Goal: Task Accomplishment & Management: Complete application form

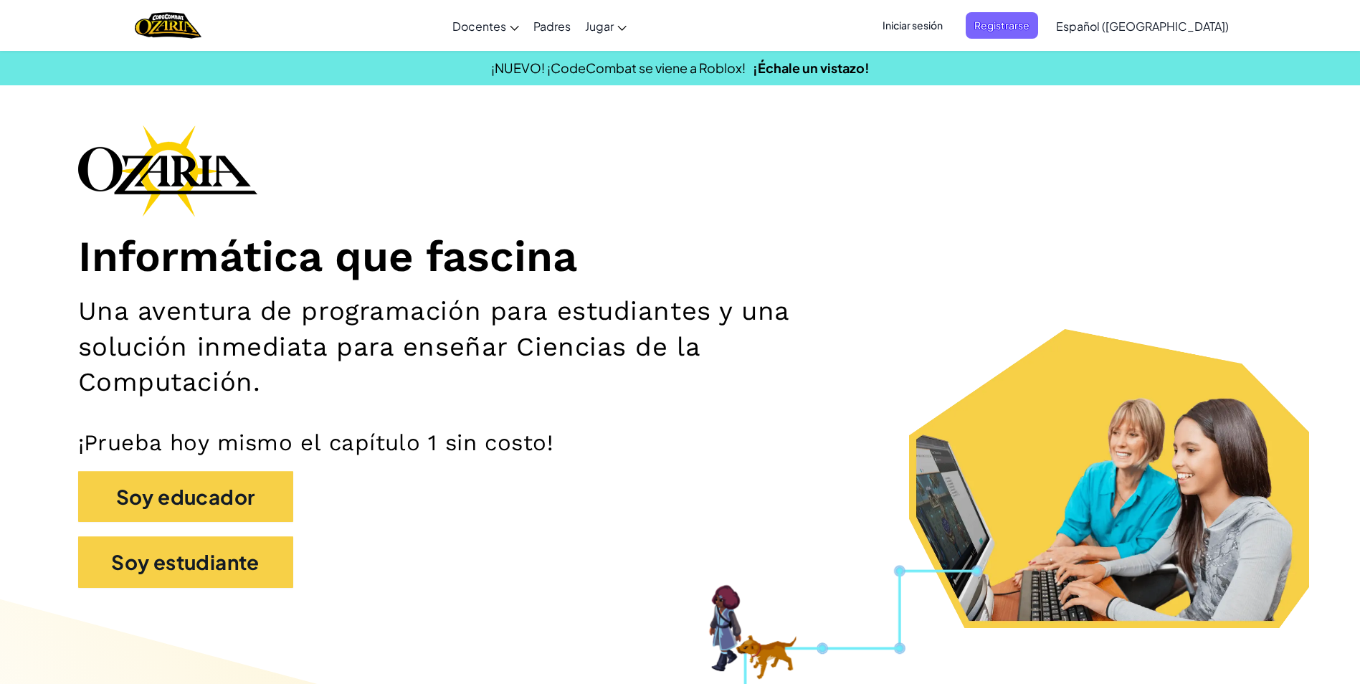
click at [939, 27] on span "Iniciar sesión" at bounding box center [912, 25] width 77 height 27
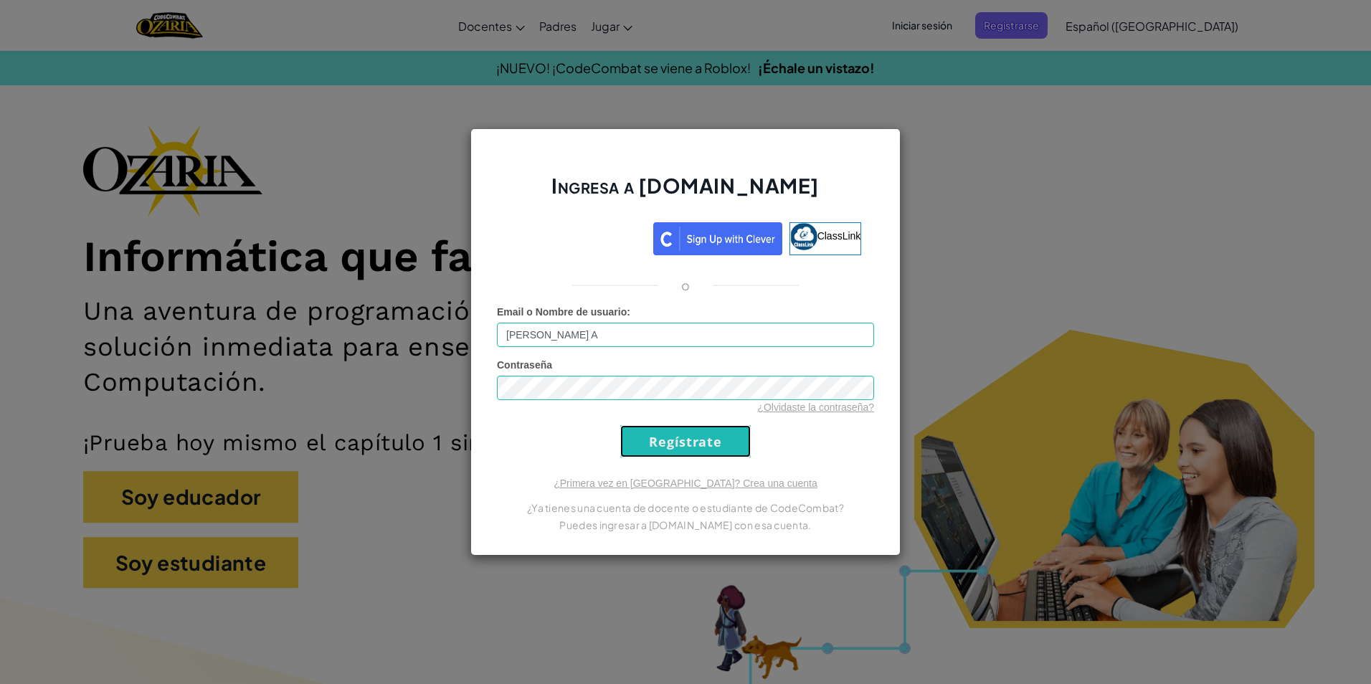
click at [717, 447] on input "Regístrate" at bounding box center [685, 441] width 130 height 32
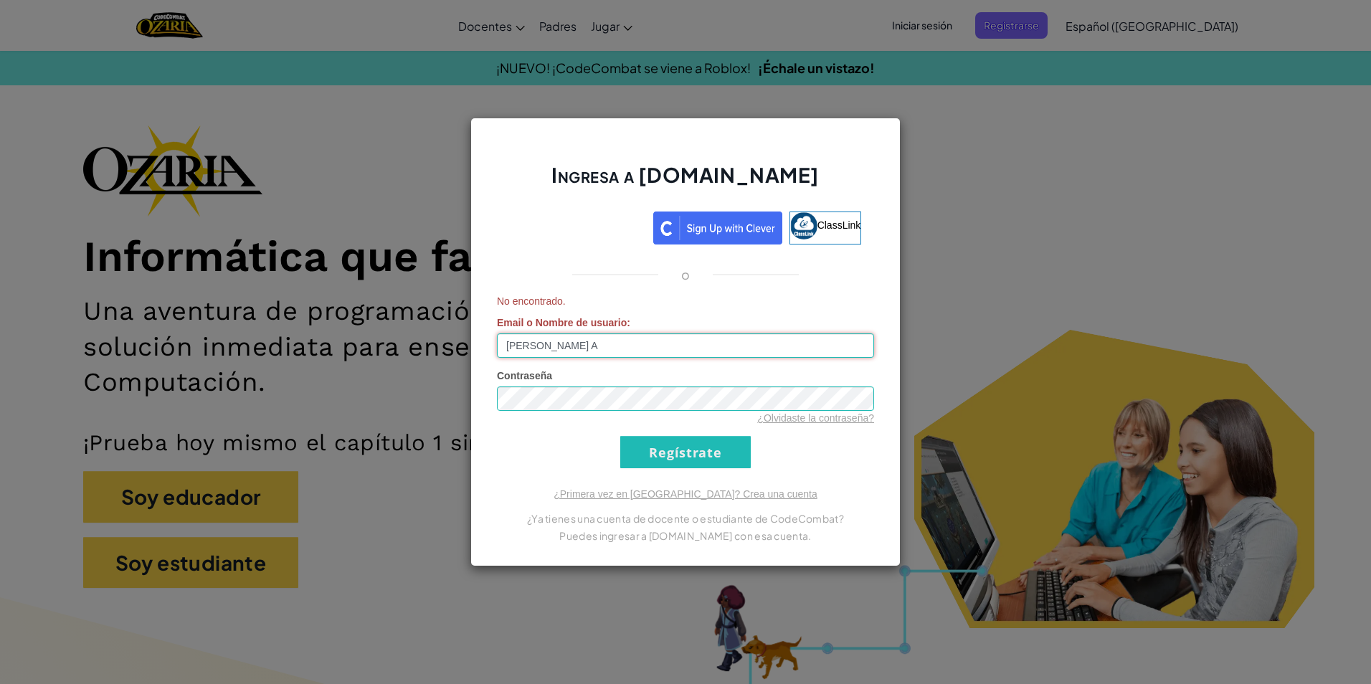
click at [707, 345] on input "[PERSON_NAME] A" at bounding box center [685, 345] width 377 height 24
type input "S"
click at [707, 345] on input "Email o Nombre de usuario :" at bounding box center [685, 345] width 377 height 24
click at [620, 436] on input "Regístrate" at bounding box center [685, 452] width 130 height 32
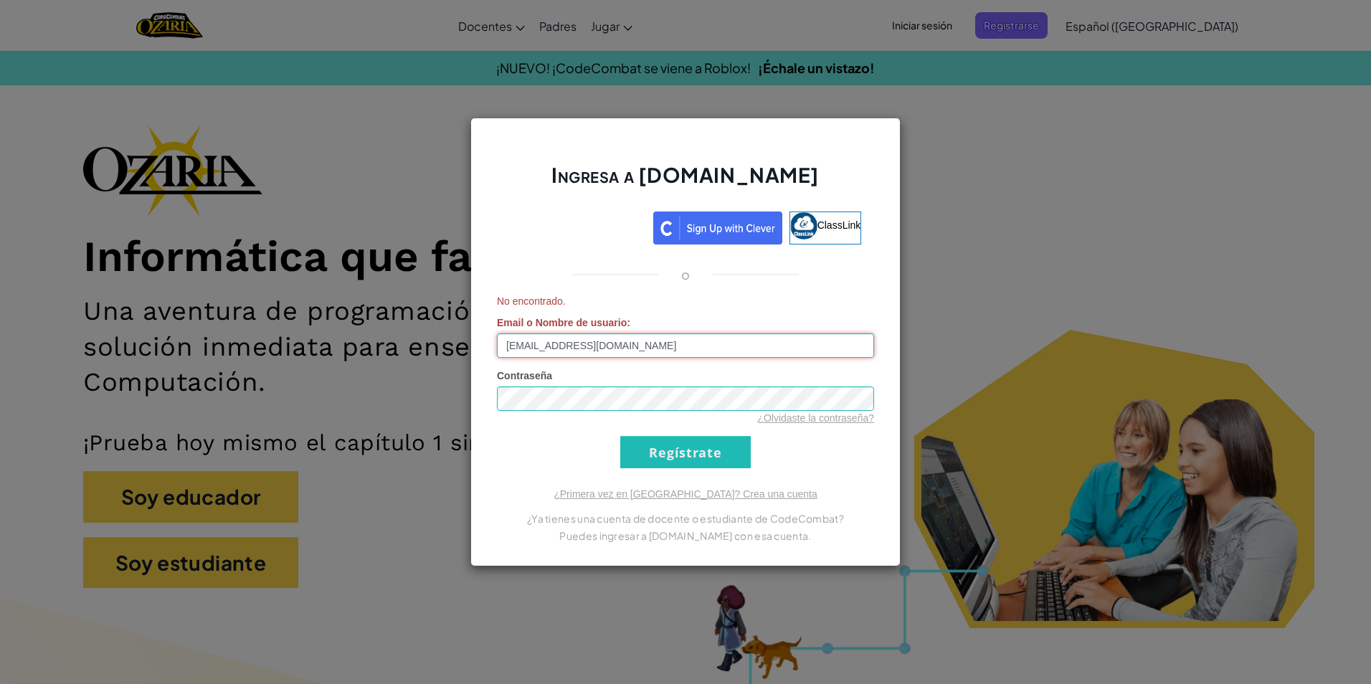
click at [589, 343] on input "[EMAIL_ADDRESS][DOMAIN_NAME]" at bounding box center [685, 345] width 377 height 24
type input "[EMAIL_ADDRESS][DOMAIN_NAME]"
click at [620, 436] on input "Regístrate" at bounding box center [685, 452] width 130 height 32
